Goal: Task Accomplishment & Management: Use online tool/utility

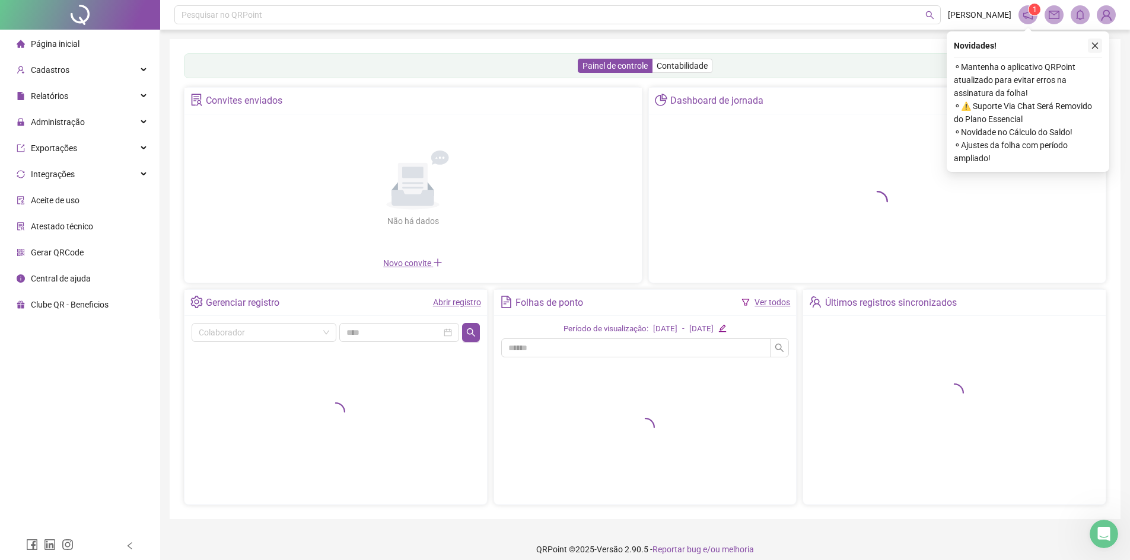
click at [1098, 47] on icon "close" at bounding box center [1094, 46] width 8 height 8
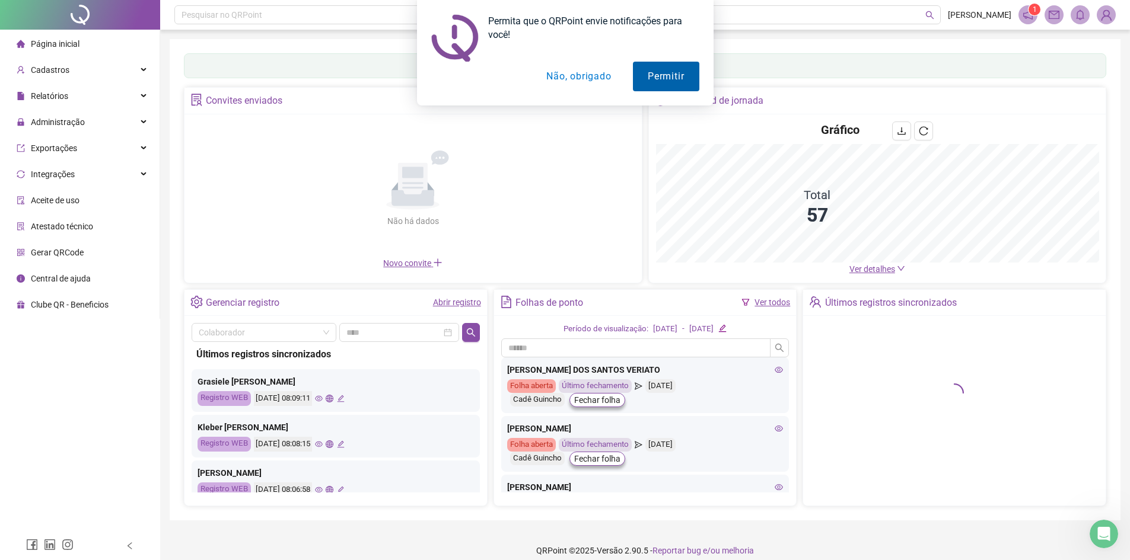
click at [675, 79] on button "Permitir" at bounding box center [666, 77] width 66 height 30
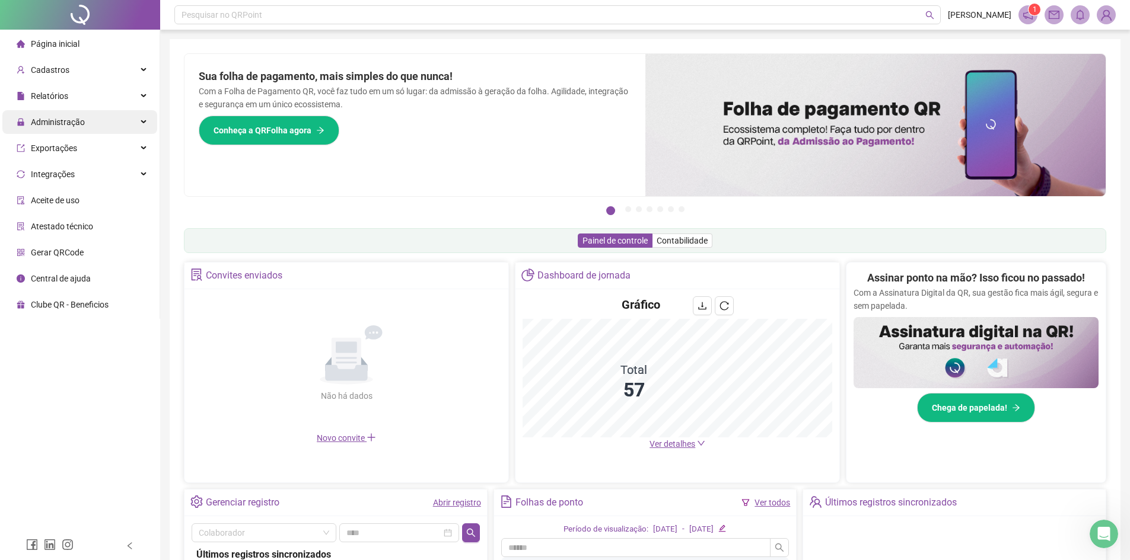
click at [55, 122] on span "Administração" at bounding box center [58, 121] width 54 height 9
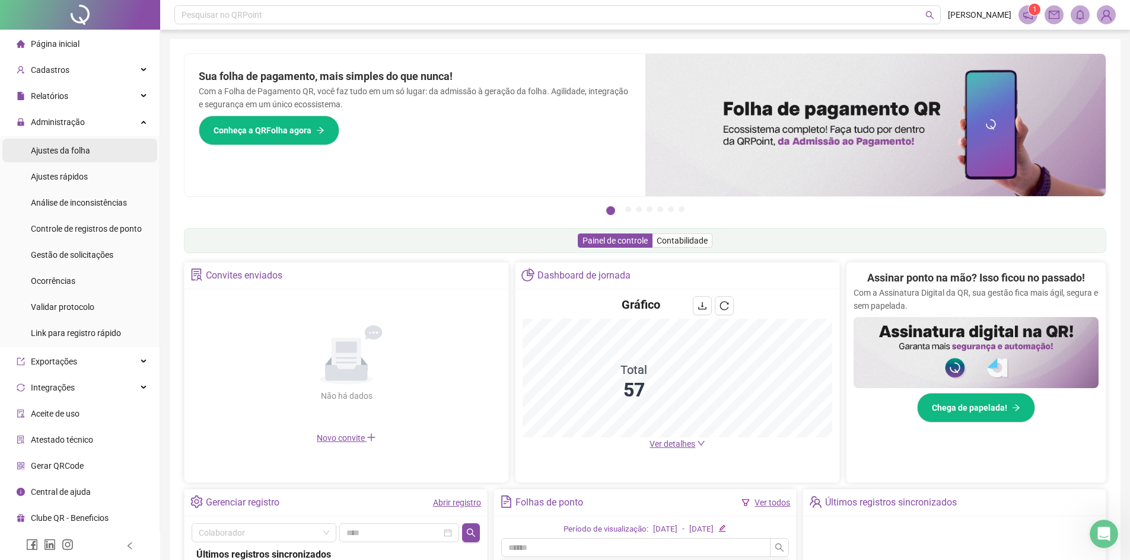
click at [46, 154] on span "Ajustes da folha" at bounding box center [60, 150] width 59 height 9
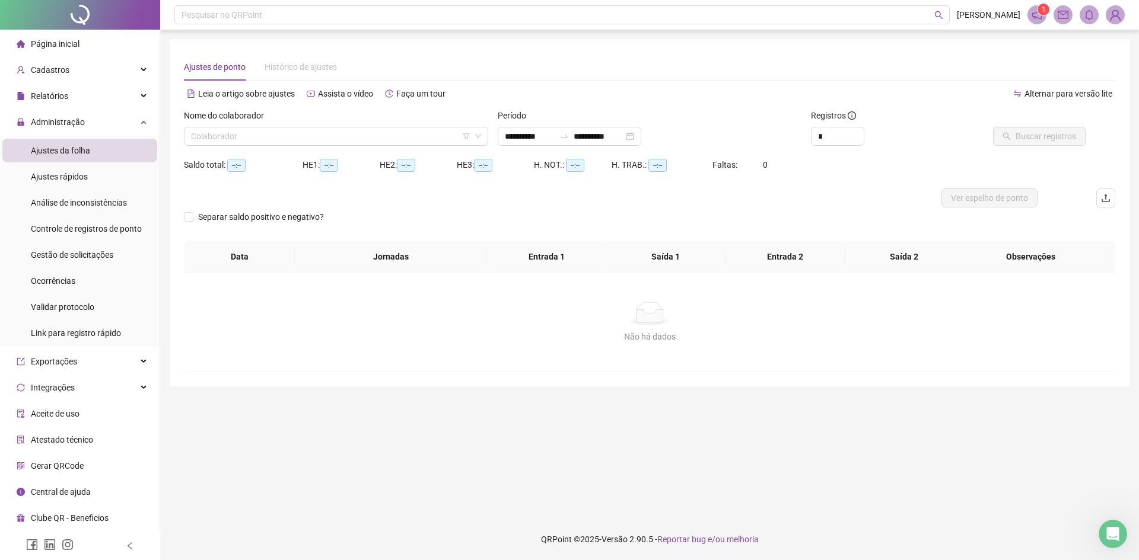
type input "**********"
click at [256, 137] on input "search" at bounding box center [330, 136] width 279 height 18
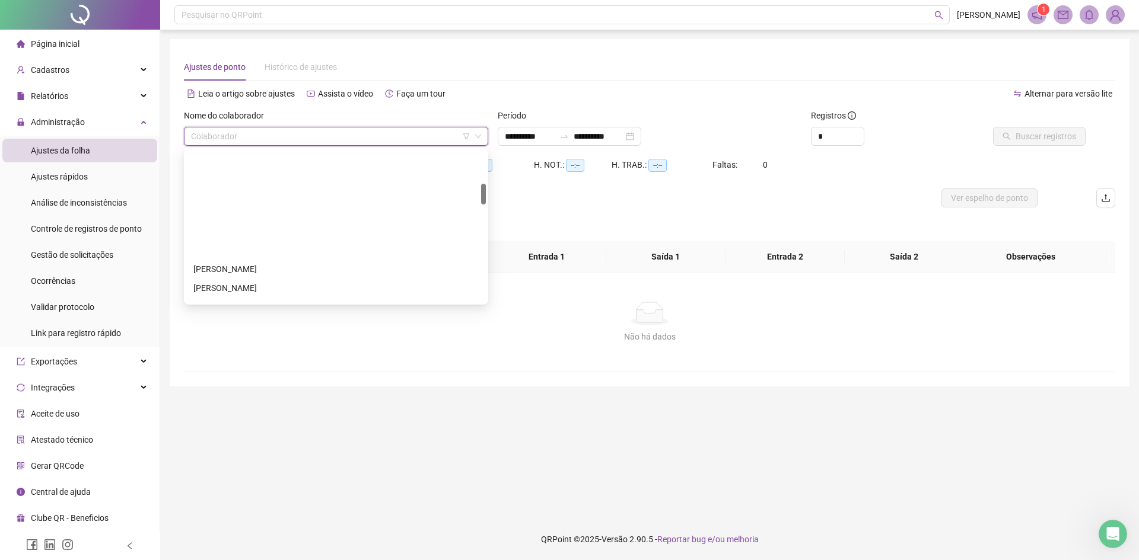
scroll to position [296, 0]
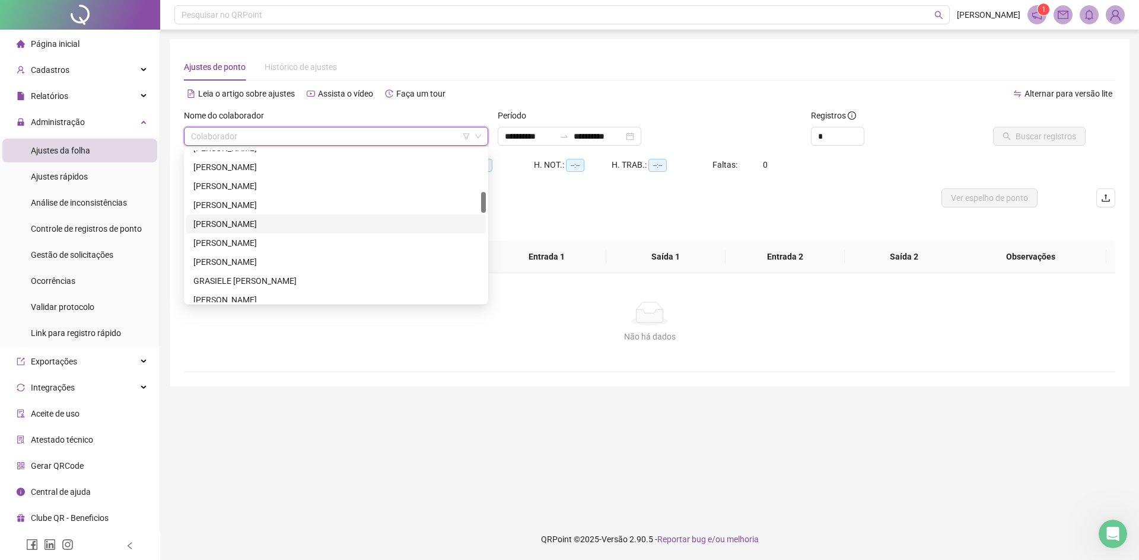
click at [266, 231] on div "[PERSON_NAME]" at bounding box center [335, 224] width 299 height 19
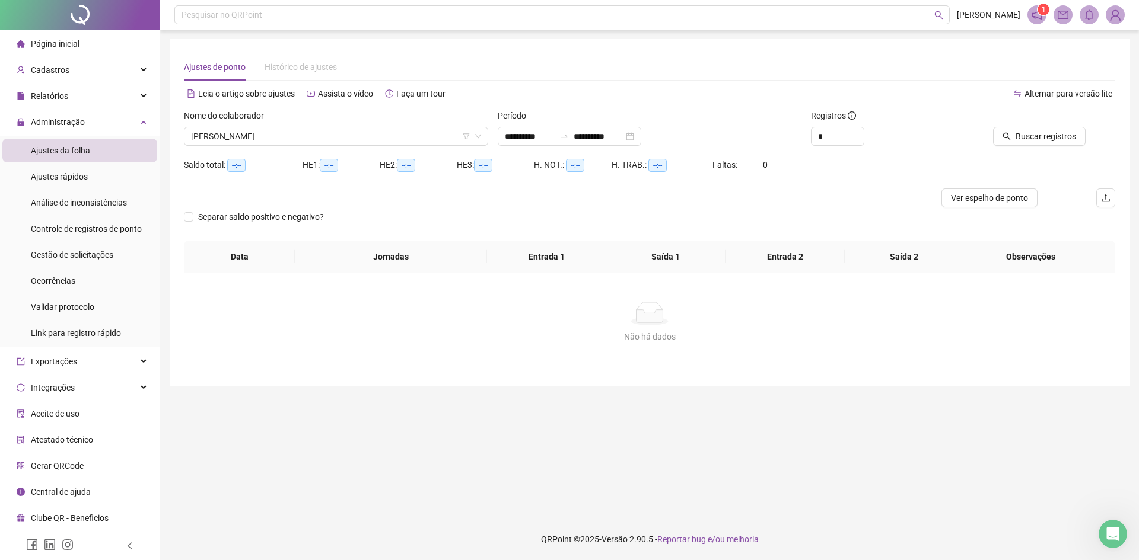
click at [634, 74] on div "Ajustes de ponto Histórico de ajustes" at bounding box center [649, 66] width 931 height 27
click at [641, 135] on div "**********" at bounding box center [569, 136] width 143 height 19
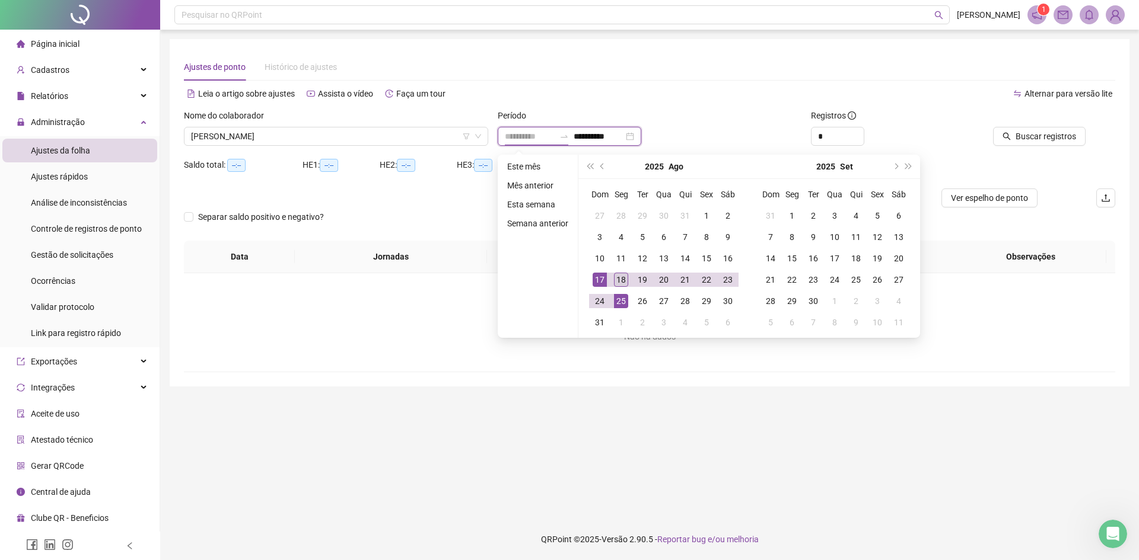
type input "**********"
click at [621, 278] on div "18" at bounding box center [621, 280] width 14 height 14
type input "**********"
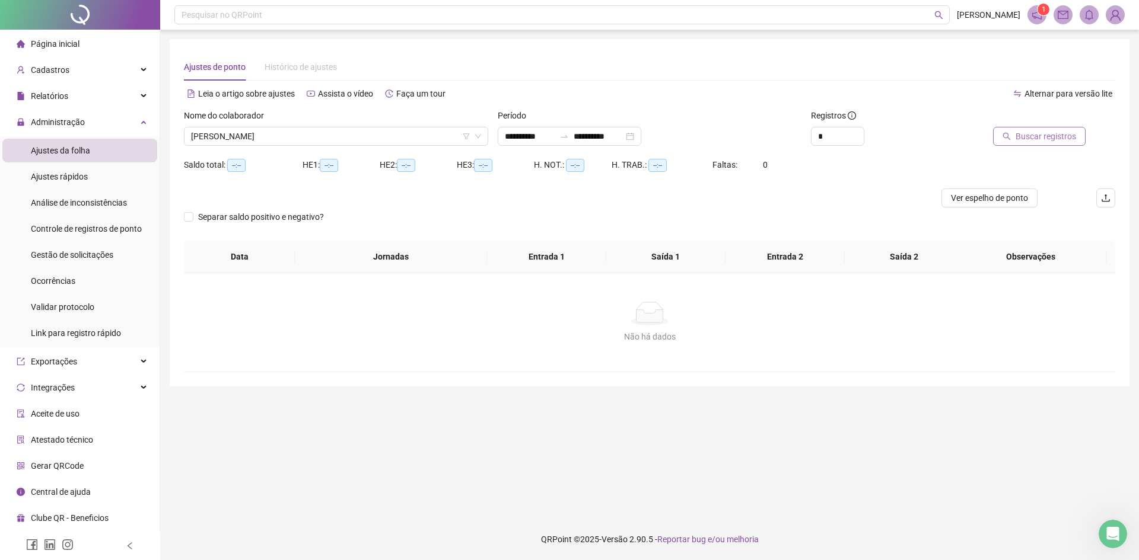
click at [1032, 138] on span "Buscar registros" at bounding box center [1045, 136] width 60 height 13
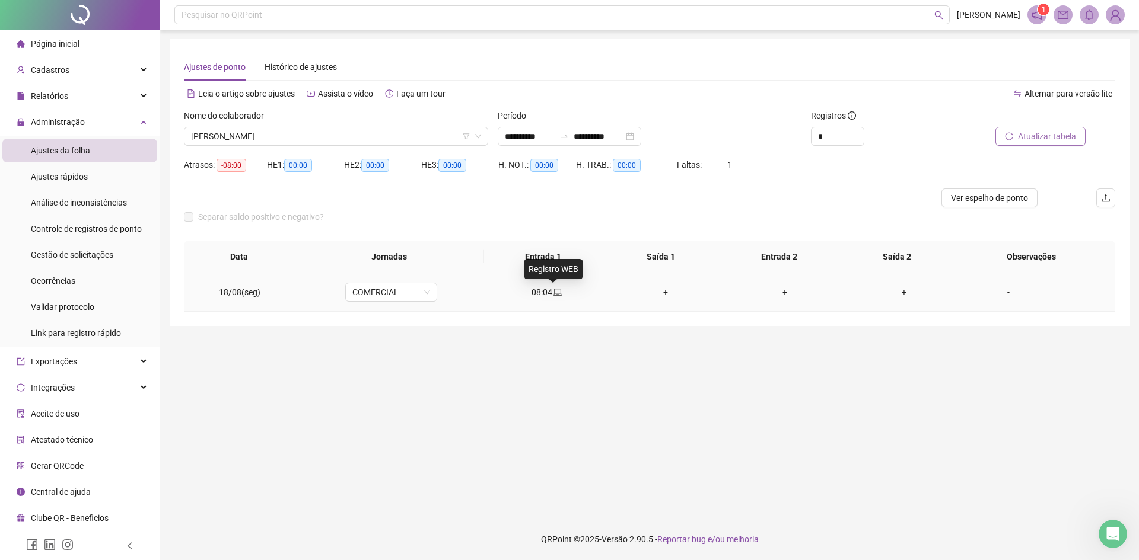
click at [555, 292] on icon "laptop" at bounding box center [557, 292] width 8 height 8
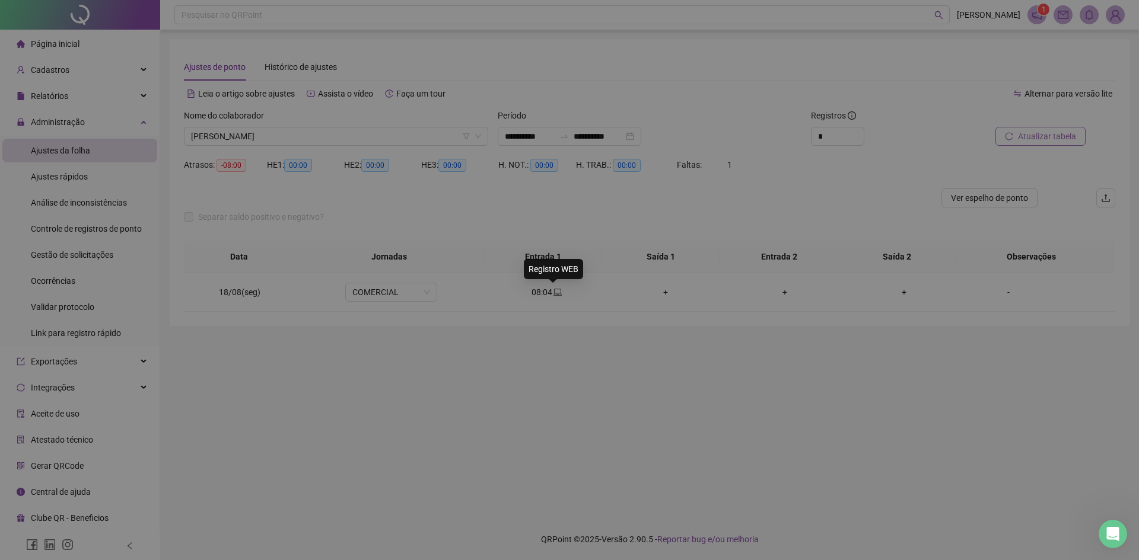
type input "**********"
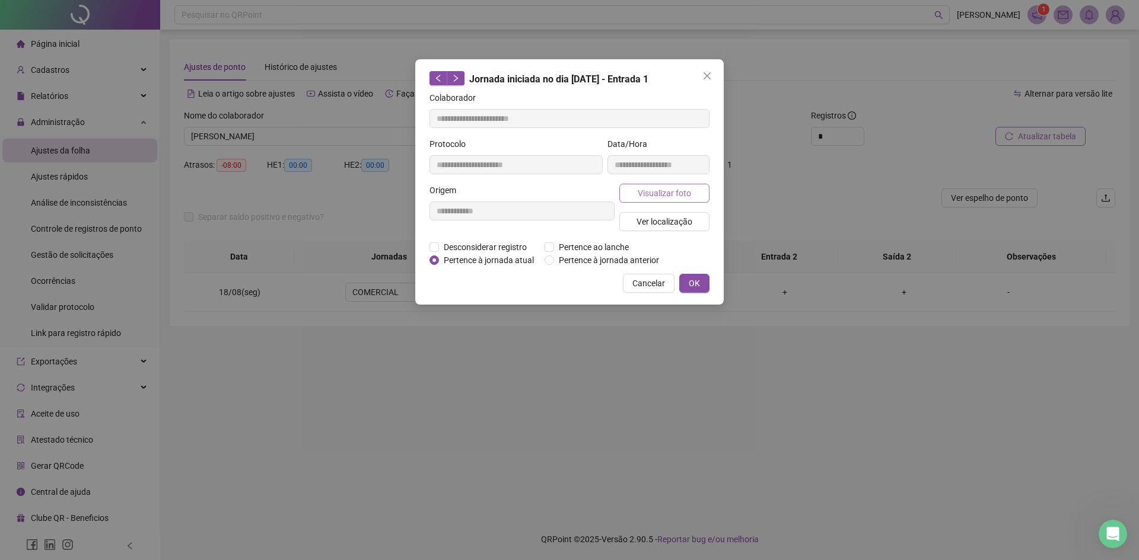
click at [643, 187] on span "Visualizar foto" at bounding box center [663, 193] width 53 height 13
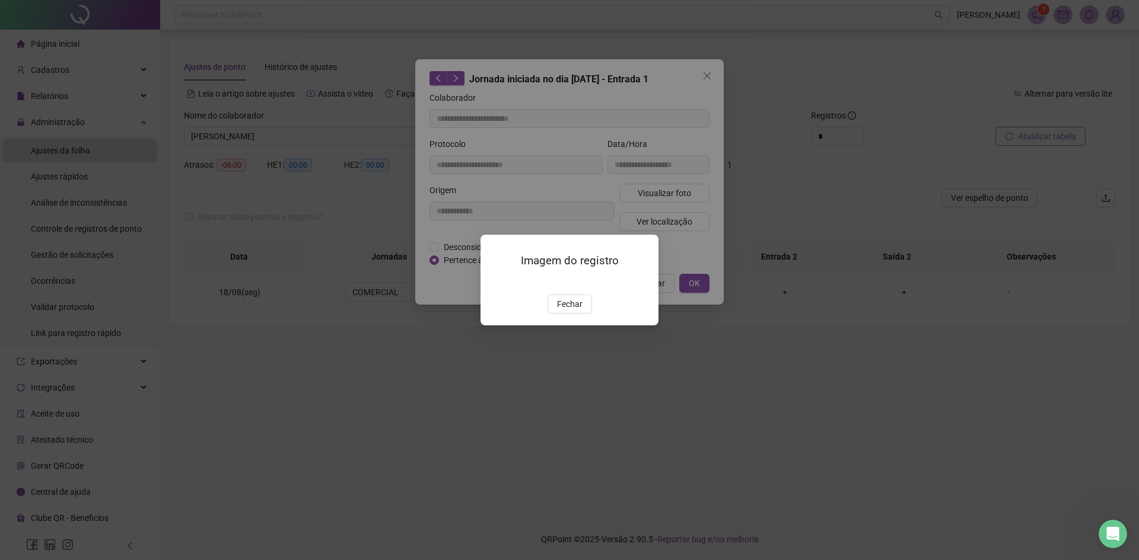
click at [495, 282] on img at bounding box center [495, 282] width 0 height 0
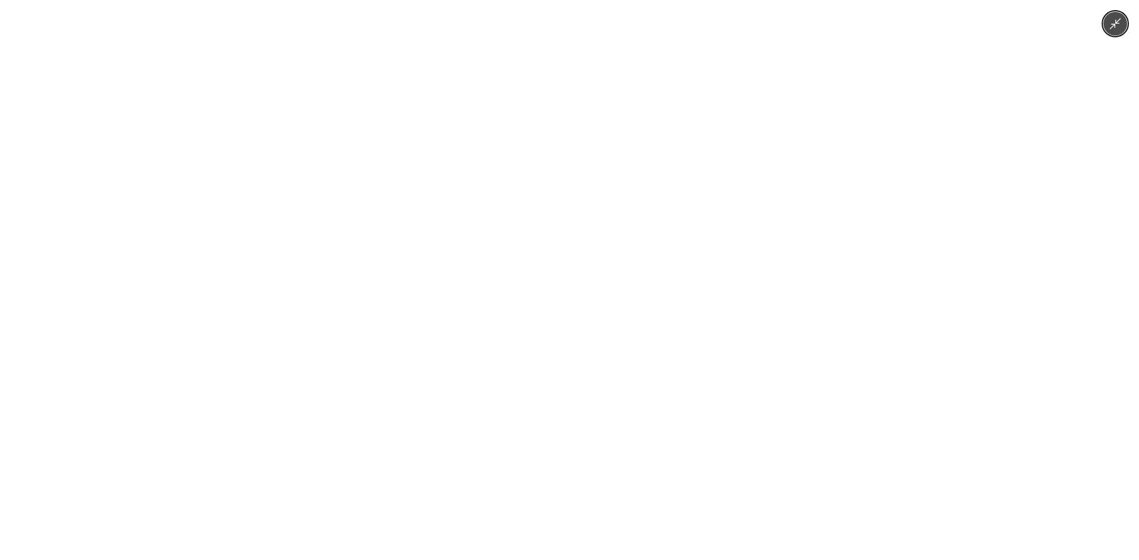
click at [582, 297] on img at bounding box center [569, 280] width 1000 height 560
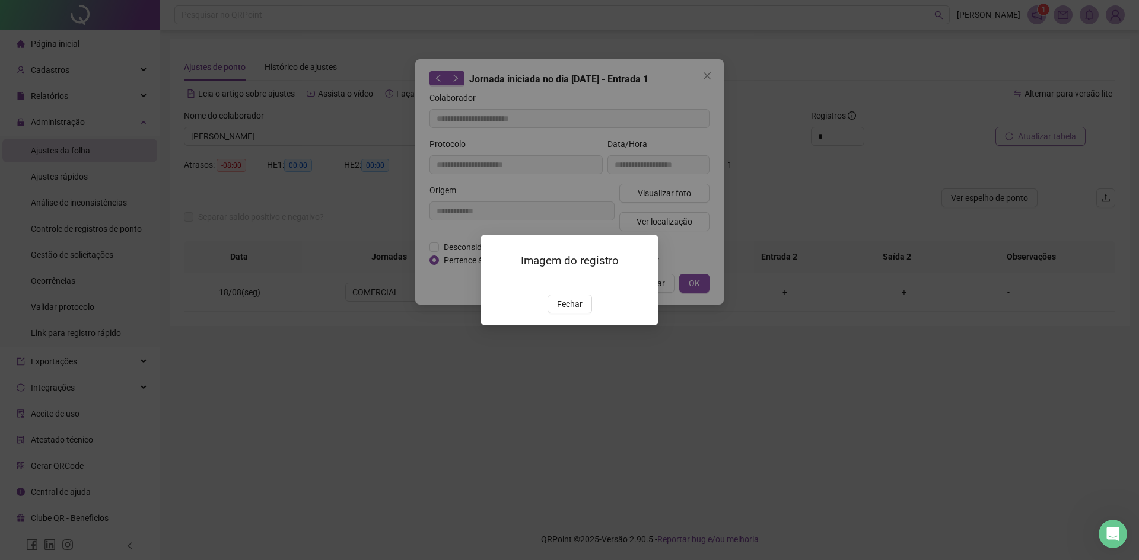
click at [495, 282] on img at bounding box center [495, 282] width 0 height 0
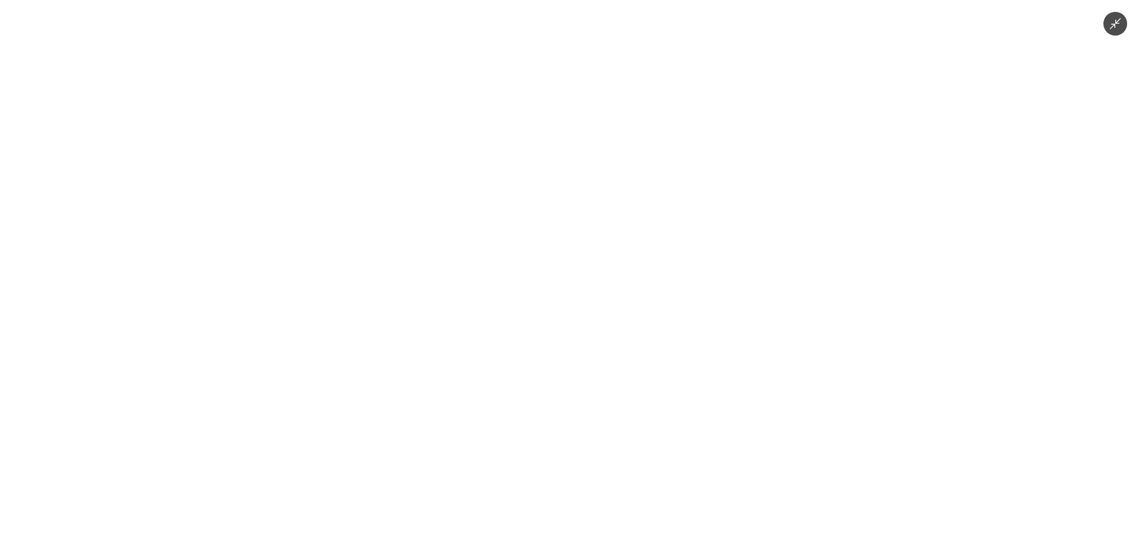
click at [665, 310] on img at bounding box center [569, 280] width 1000 height 560
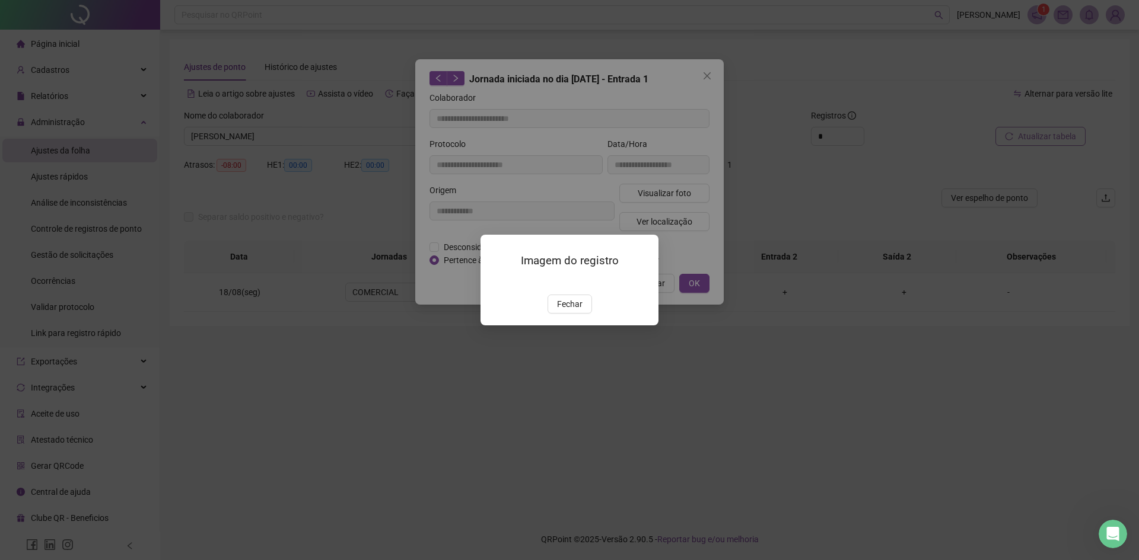
click at [801, 396] on div "Imagem do registro Fechar" at bounding box center [569, 280] width 1139 height 560
click at [727, 78] on div "Imagem do registro Fechar" at bounding box center [569, 280] width 1139 height 560
click at [576, 311] on span "Fechar" at bounding box center [569, 304] width 25 height 13
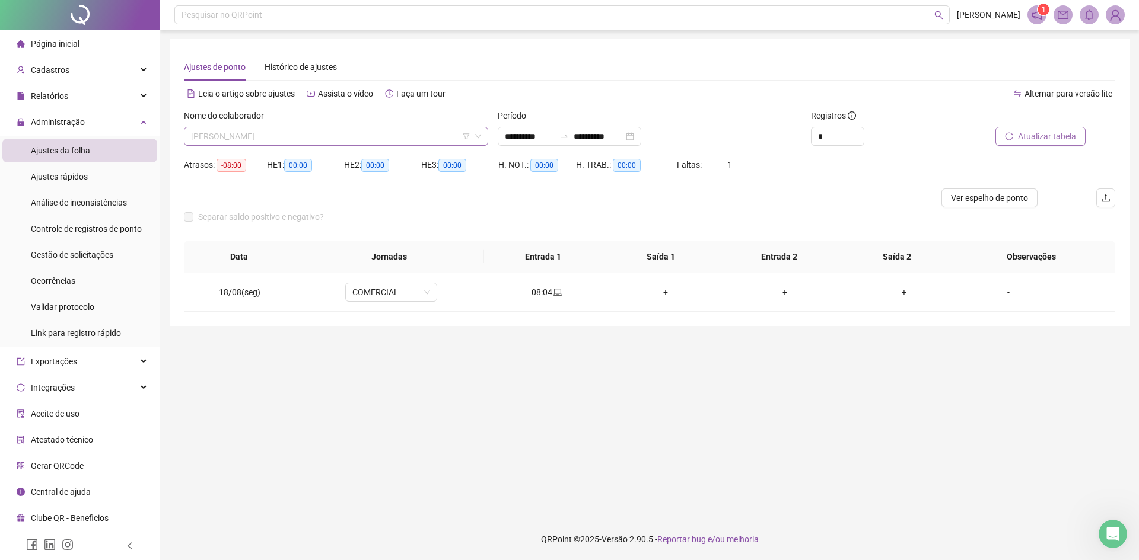
click at [258, 130] on span "[PERSON_NAME]" at bounding box center [336, 136] width 290 height 18
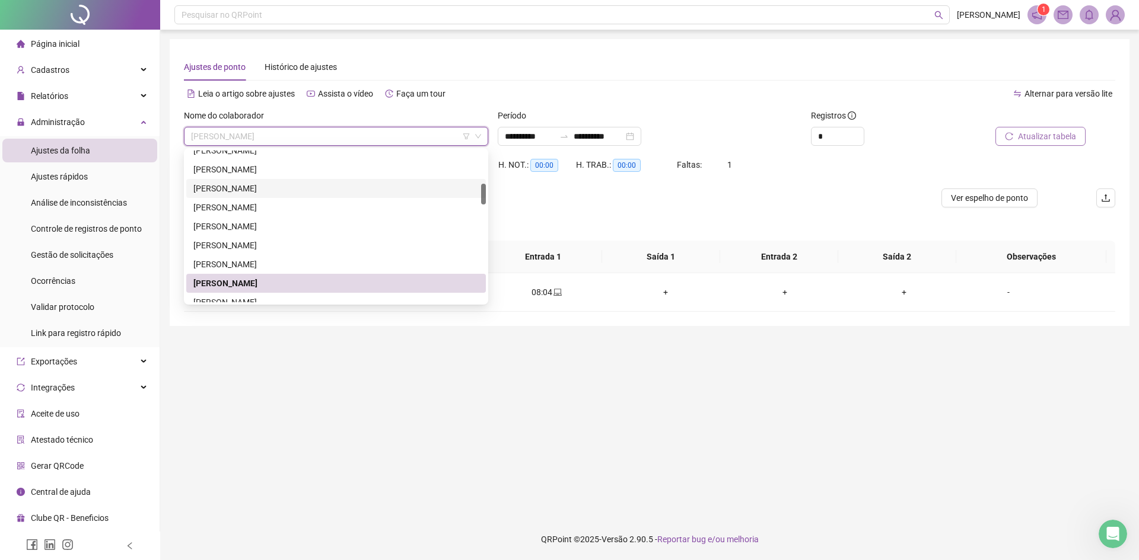
click at [266, 180] on div "[PERSON_NAME]" at bounding box center [335, 188] width 299 height 19
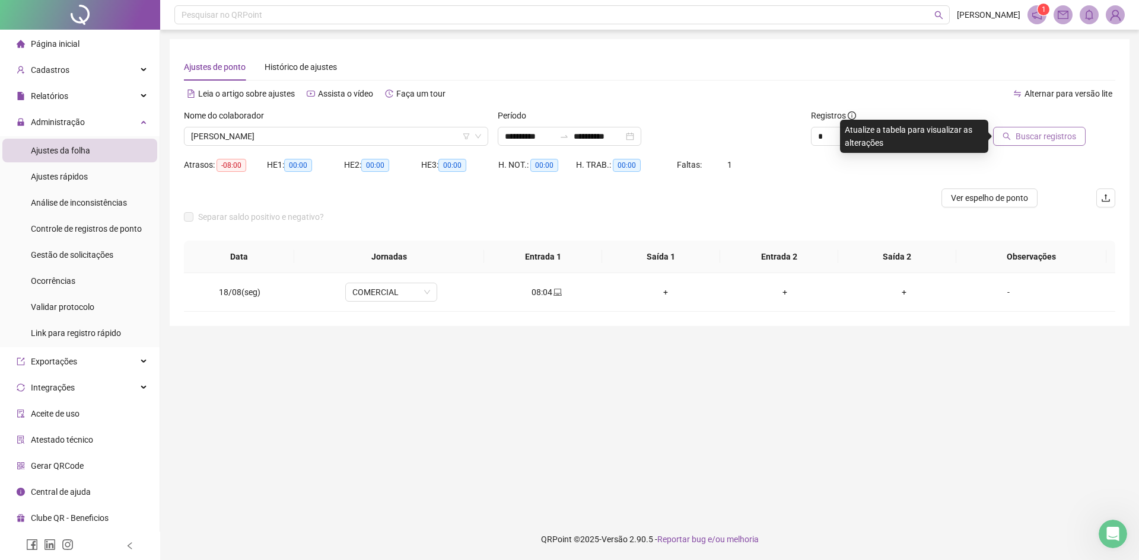
click at [1022, 130] on span "Buscar registros" at bounding box center [1045, 136] width 60 height 13
